Goal: Browse casually

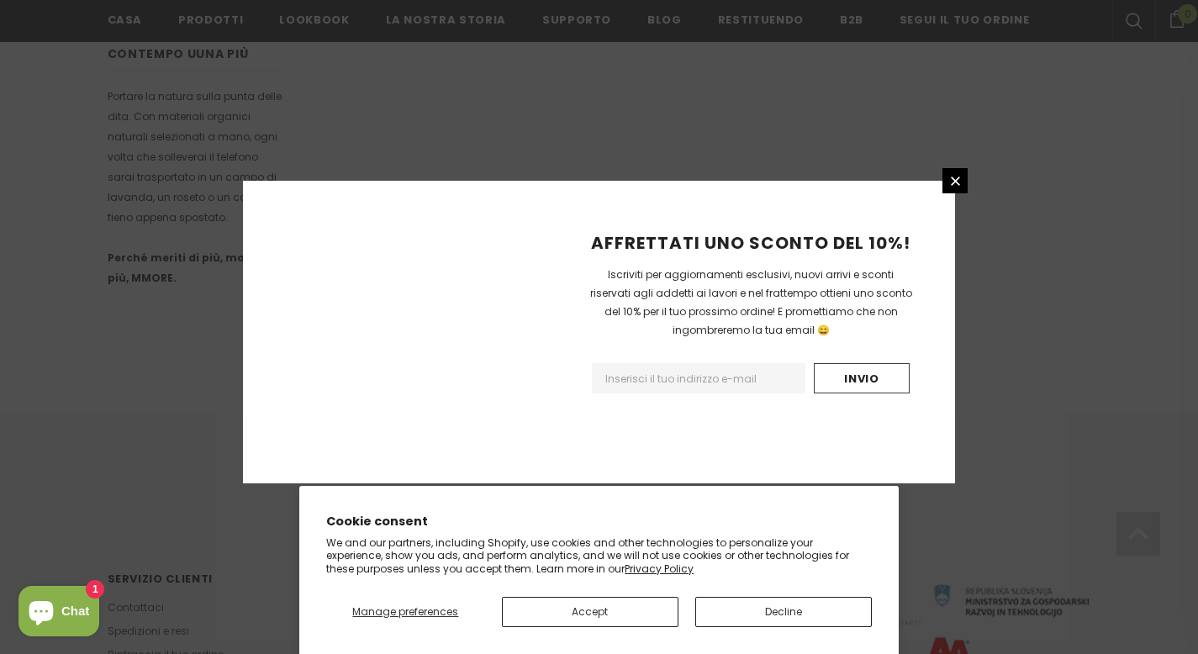
scroll to position [1069, 0]
